Goal: Task Accomplishment & Management: Manage account settings

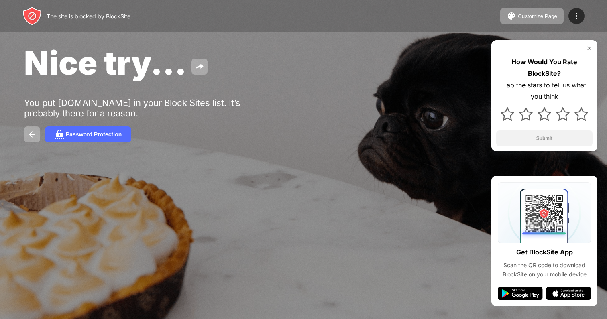
click at [448, 81] on div "Nice try..." at bounding box center [247, 62] width 447 height 39
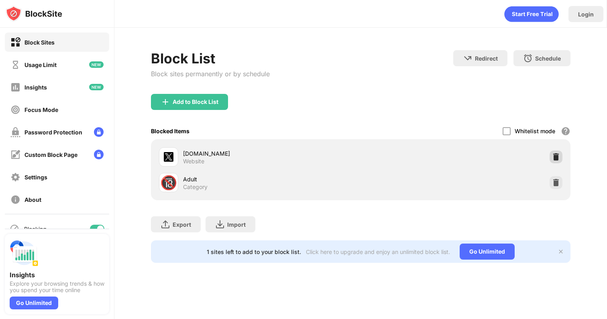
click at [557, 156] on img at bounding box center [556, 157] width 8 height 8
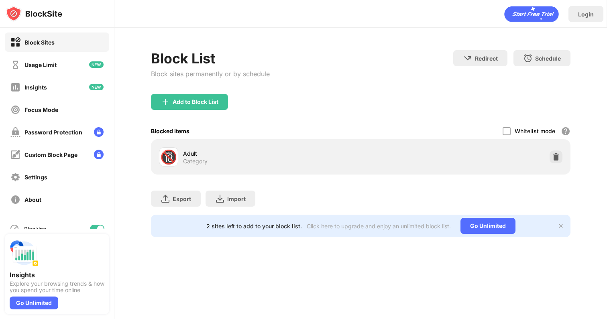
click at [214, 112] on div "Add to Block List" at bounding box center [361, 108] width 420 height 29
click at [214, 100] on div "Add to Block List" at bounding box center [196, 102] width 46 height 6
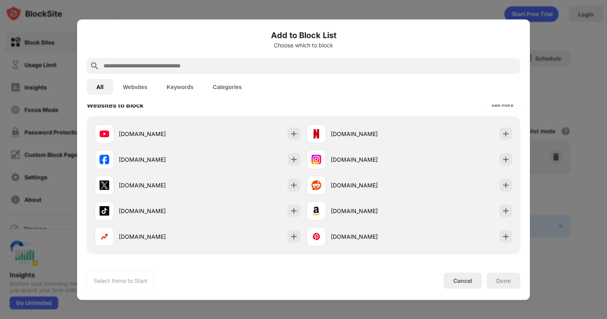
scroll to position [124, 0]
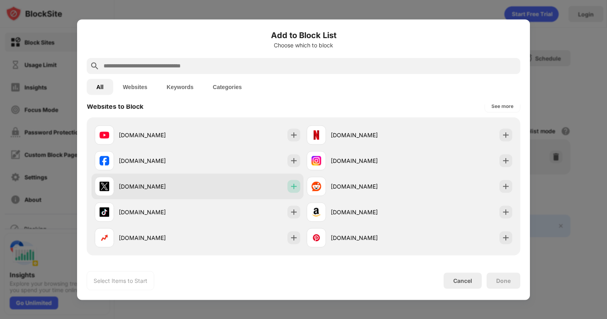
click at [296, 186] on img at bounding box center [294, 186] width 8 height 8
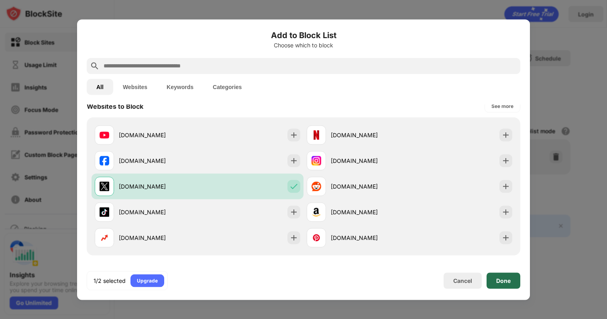
click at [514, 283] on div "Done" at bounding box center [504, 281] width 34 height 16
